Goal: Information Seeking & Learning: Learn about a topic

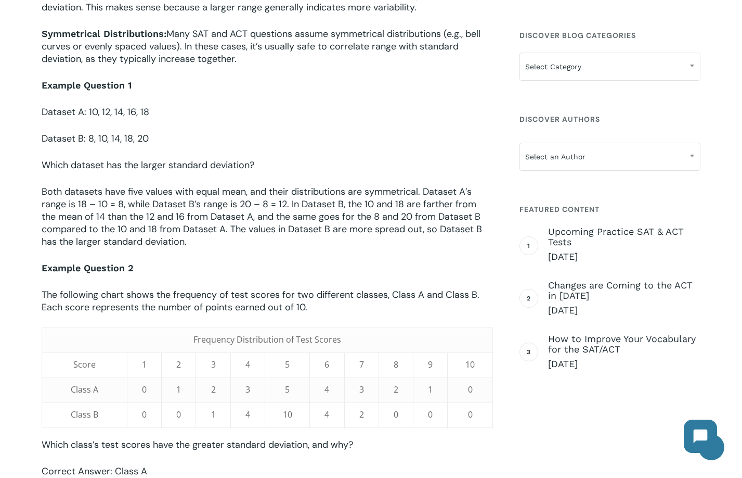
scroll to position [694, 0]
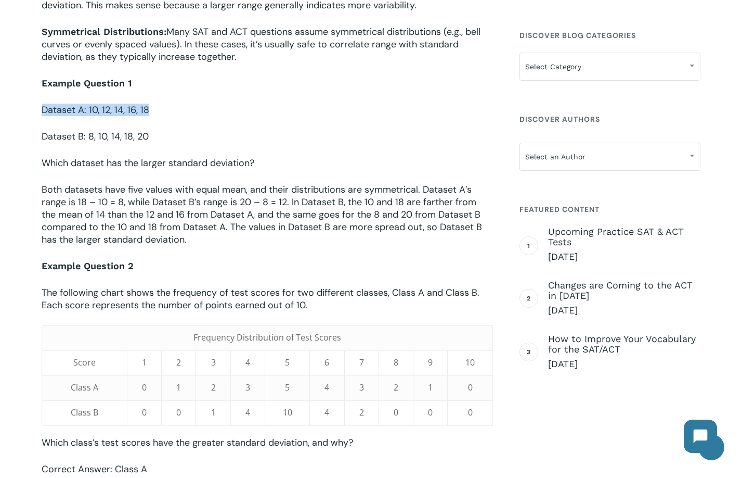
drag, startPoint x: 156, startPoint y: 124, endPoint x: 68, endPoint y: 93, distance: 92.6
click at [68, 93] on div "When preparing for the SAT or ACT, students will eventually encounter questions…" at bounding box center [268, 345] width 452 height 1382
drag, startPoint x: 146, startPoint y: 140, endPoint x: 68, endPoint y: 109, distance: 83.6
click at [68, 109] on div "When preparing for the SAT or ACT, students will eventually encounter questions…" at bounding box center [268, 345] width 452 height 1382
click at [77, 117] on p "Dataset A: 10, 12, 14, 16, 18" at bounding box center [268, 117] width 452 height 27
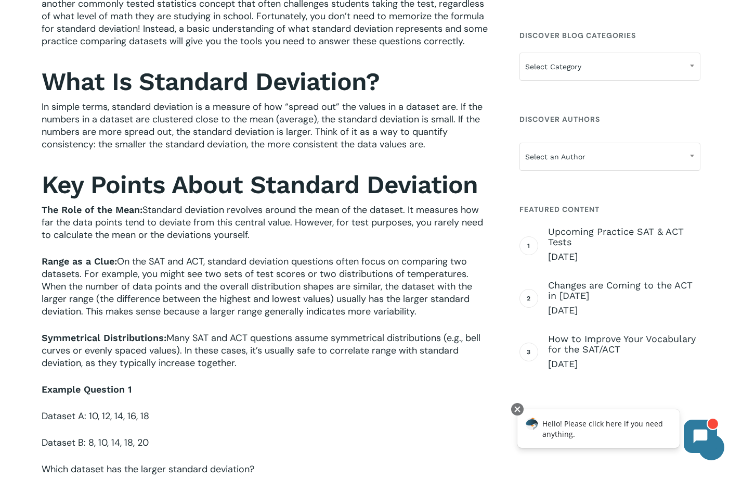
scroll to position [389, 0]
drag, startPoint x: 151, startPoint y: 442, endPoint x: 37, endPoint y: 407, distance: 119.5
